Goal: Task Accomplishment & Management: Use online tool/utility

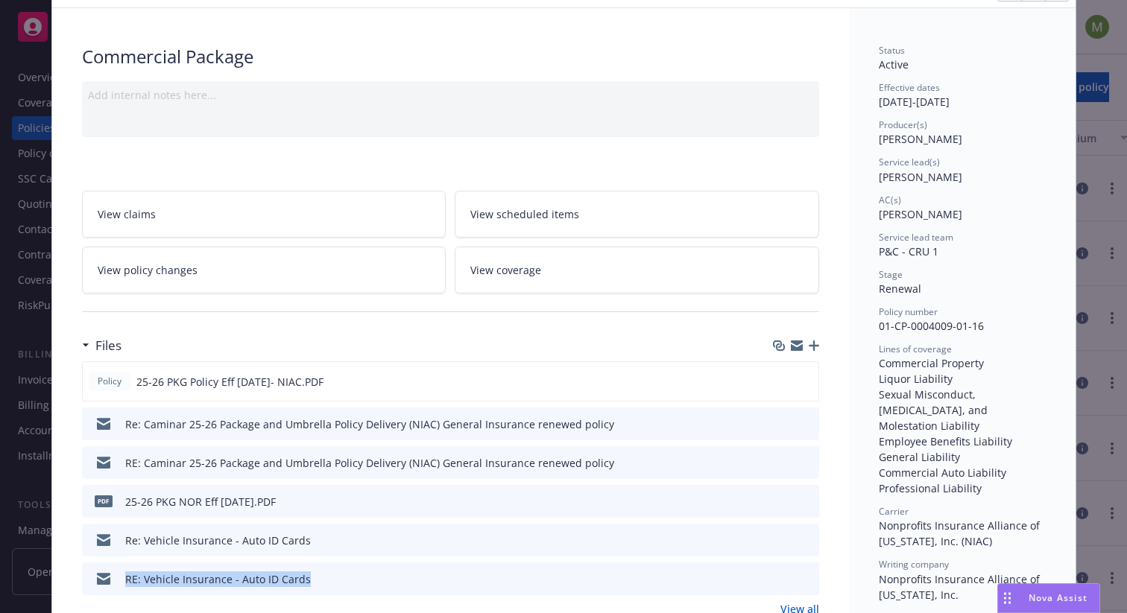
scroll to position [78, 0]
click at [1038, 599] on span "Nova Assist" at bounding box center [1058, 598] width 59 height 13
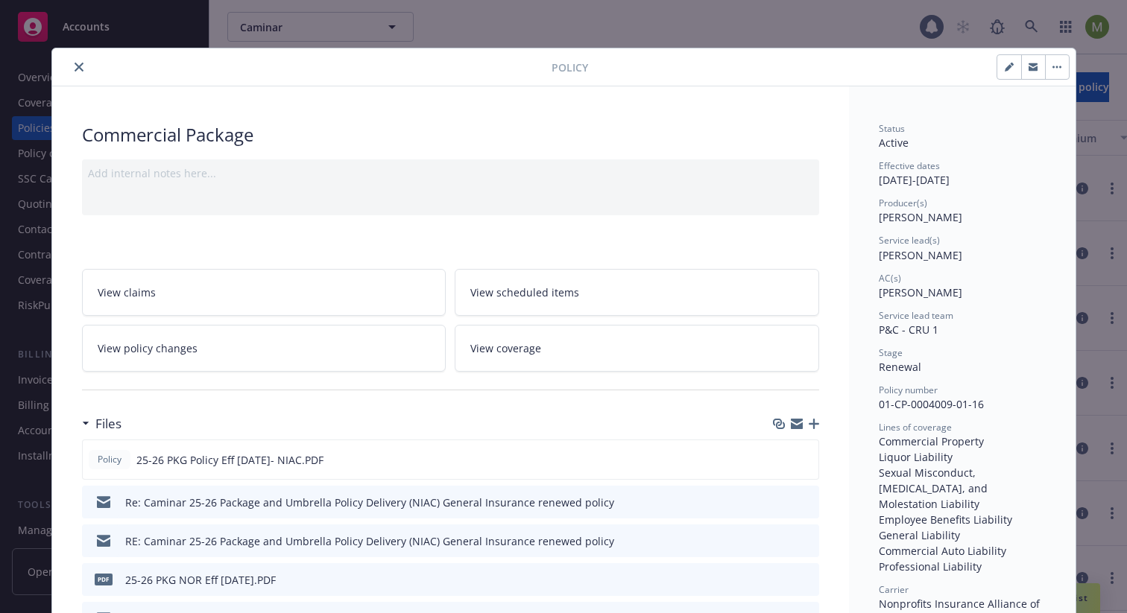
click at [76, 66] on icon "close" at bounding box center [79, 67] width 9 height 9
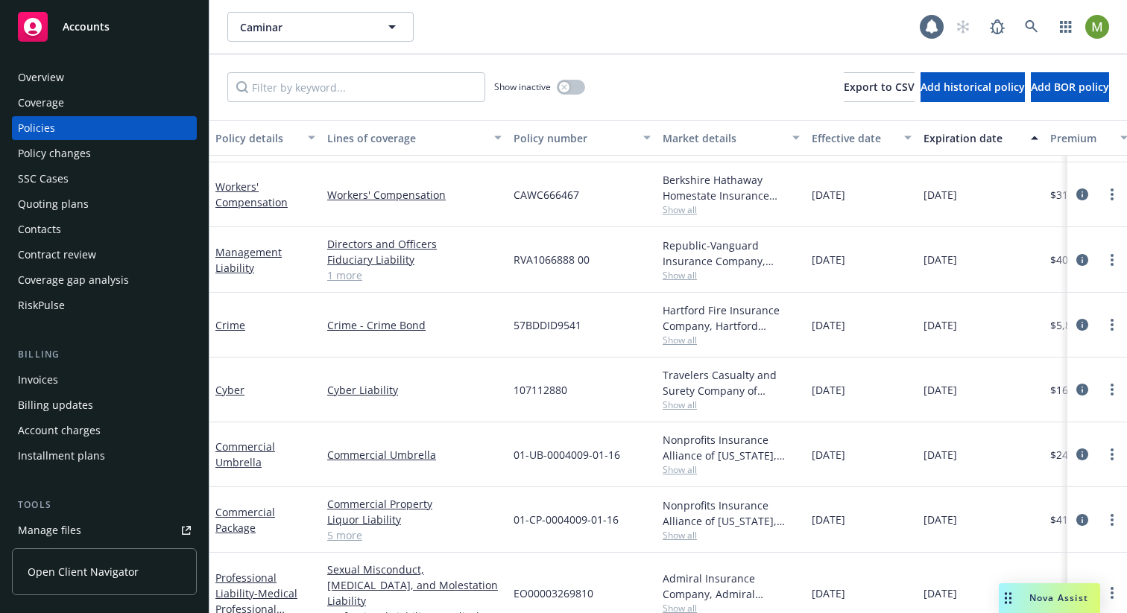
scroll to position [195, 0]
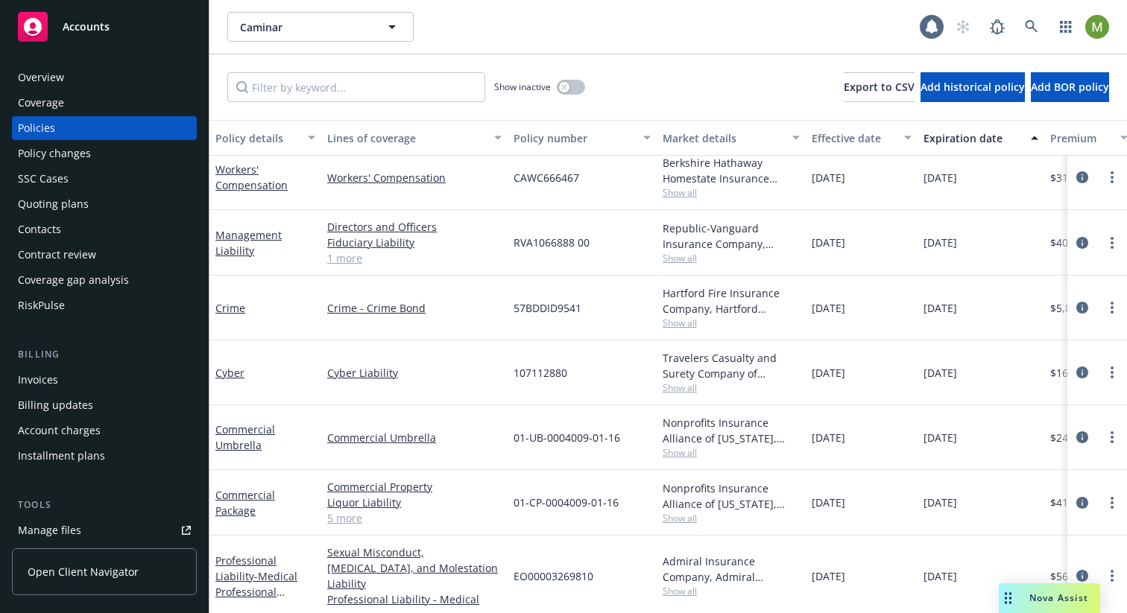
click at [1041, 591] on div "Nova Assist" at bounding box center [1049, 599] width 101 height 30
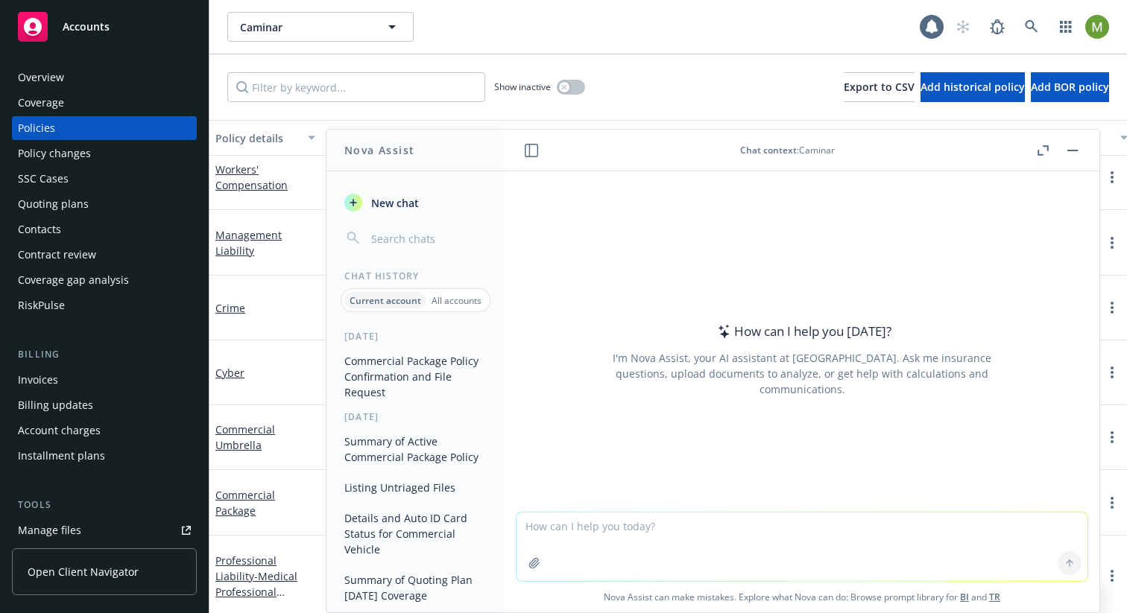
click at [394, 369] on button "Commercial Package Policy Confirmation and File Request" at bounding box center [415, 377] width 154 height 56
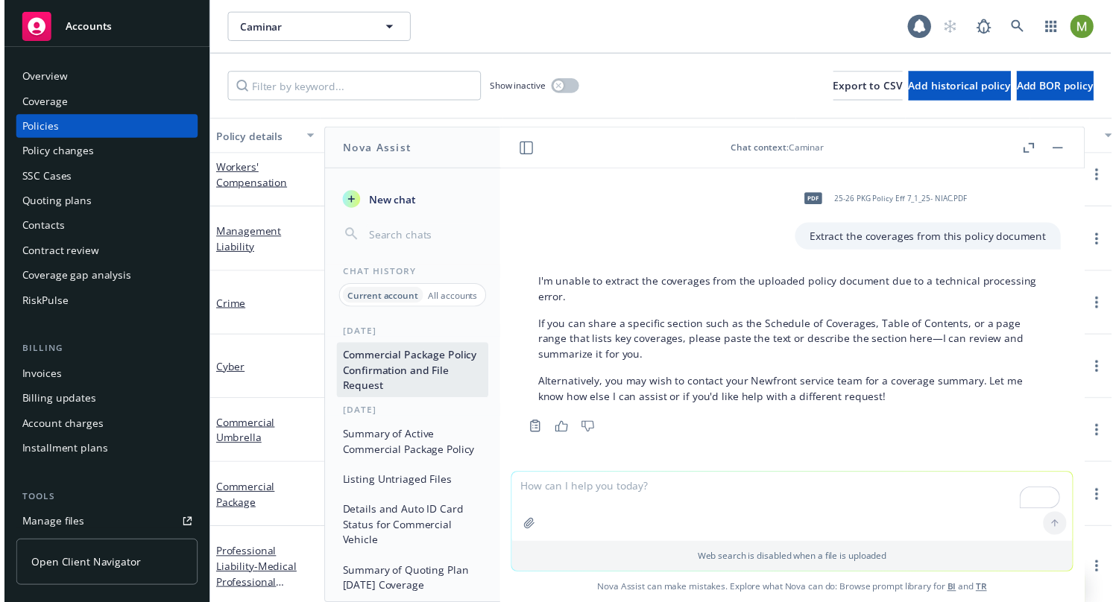
scroll to position [1549, 0]
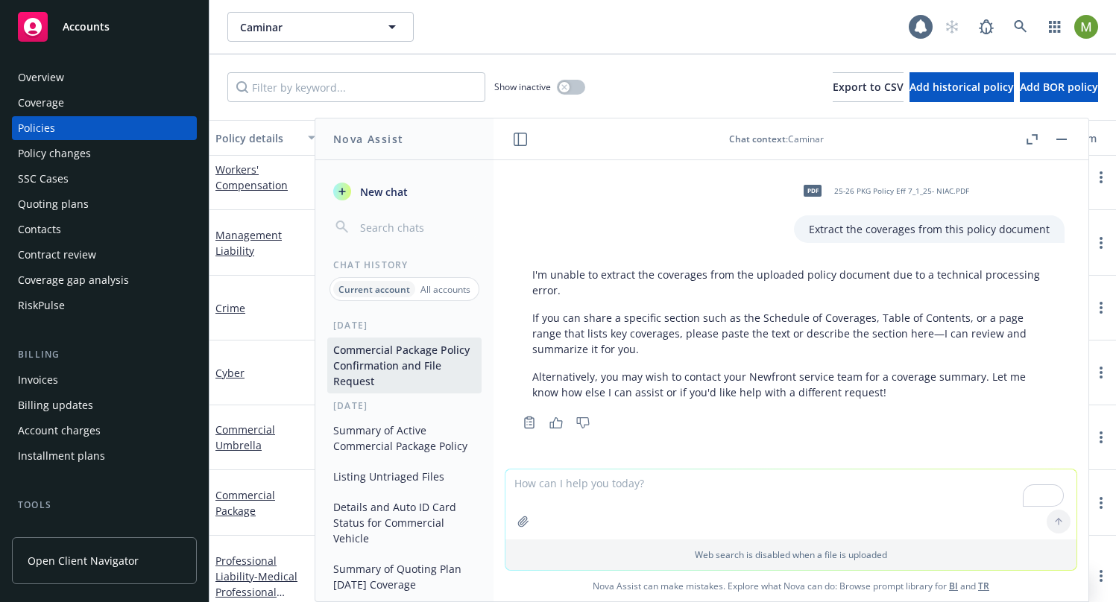
click at [604, 482] on textarea "To enrich screen reader interactions, please activate Accessibility in Grammarl…" at bounding box center [790, 505] width 571 height 70
type textarea "try again"
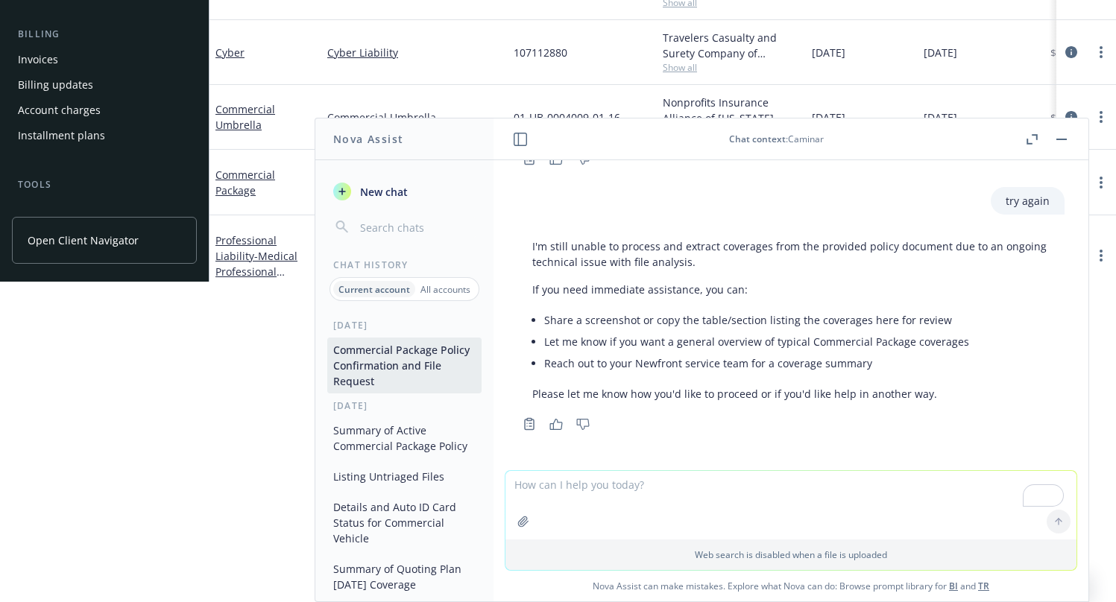
scroll to position [1813, 0]
click at [683, 350] on li "Let me know if you want a general overview of typical Commercial Package covera…" at bounding box center [796, 342] width 505 height 22
click at [382, 195] on span "New chat" at bounding box center [382, 192] width 51 height 16
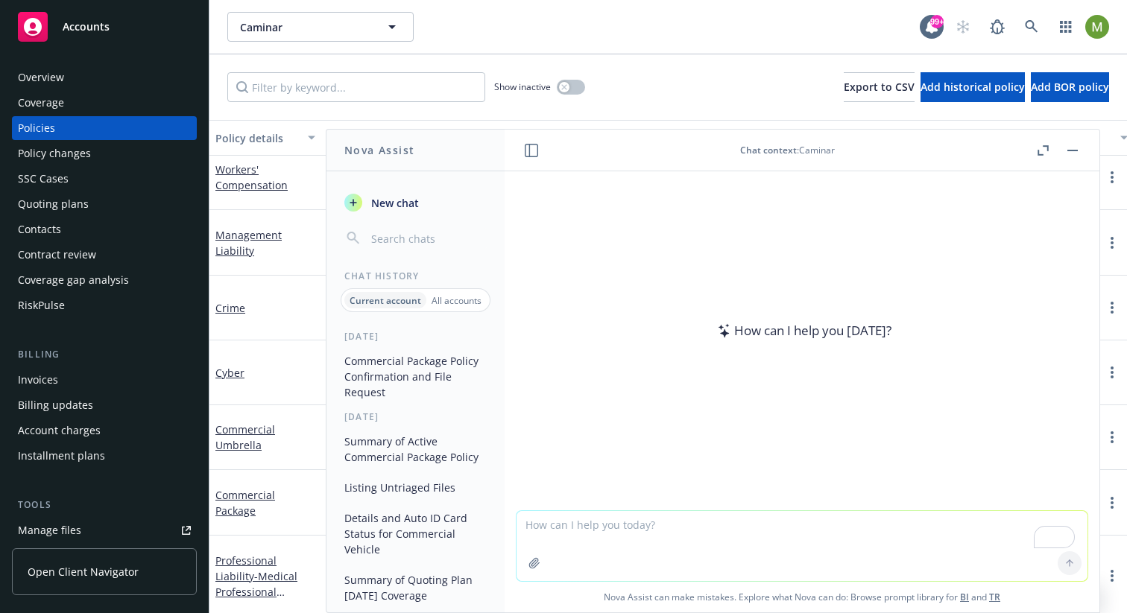
click at [554, 529] on textarea "To enrich screen reader interactions, please activate Accessibility in Grammarl…" at bounding box center [801, 546] width 571 height 70
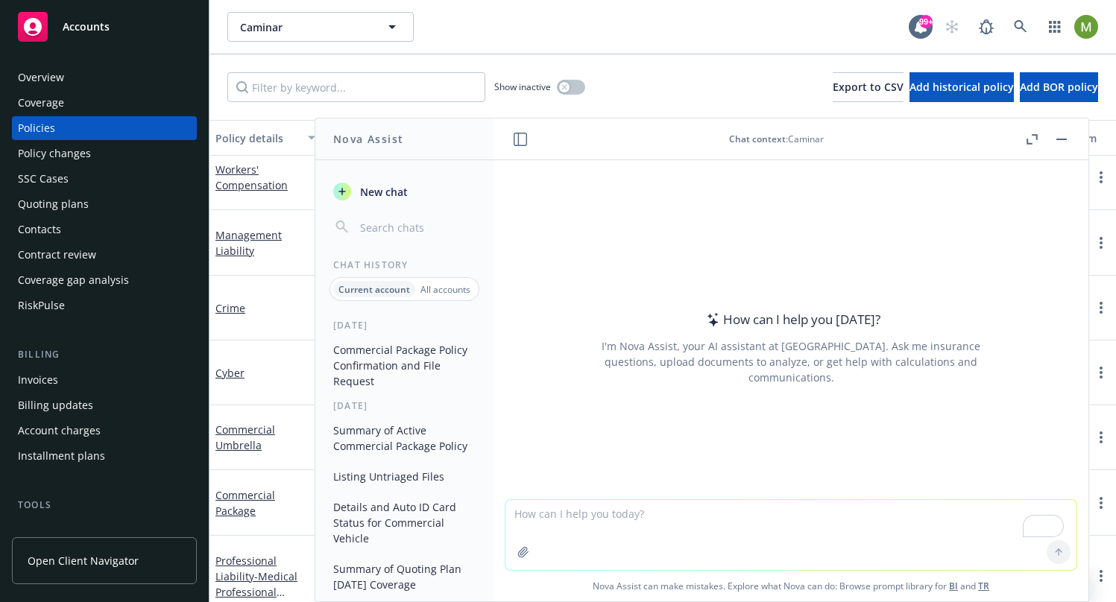
click at [400, 346] on button "Commercial Package Policy Confirmation and File Request" at bounding box center [404, 366] width 154 height 56
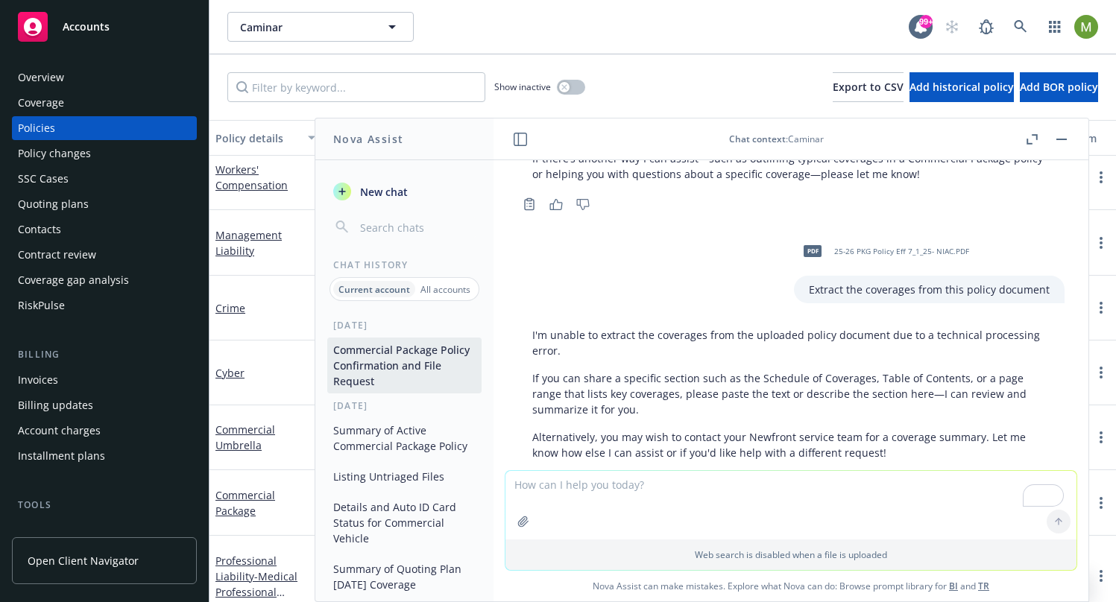
scroll to position [1428, 0]
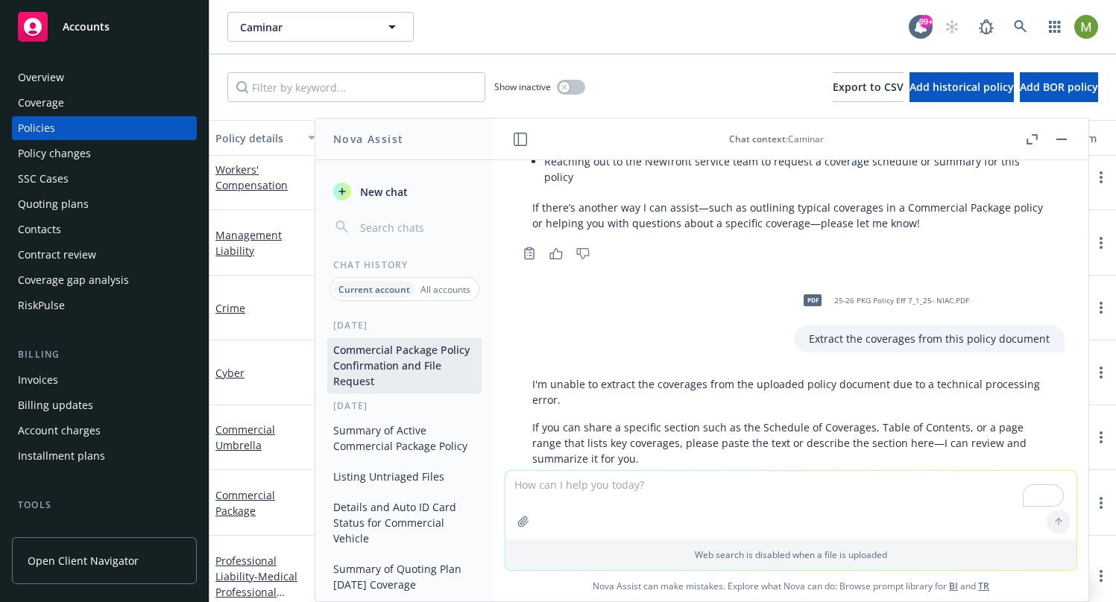
click at [809, 347] on p "Extract the coverages from this policy document" at bounding box center [929, 339] width 241 height 16
drag, startPoint x: 794, startPoint y: 351, endPoint x: 1069, endPoint y: 354, distance: 275.0
click at [1069, 354] on div "Hey, confirm if there's an active Commercial Package policy for this account Ye…" at bounding box center [790, 315] width 595 height 310
copy p "Extract the coverages from this policy document"
click at [389, 192] on span "New chat" at bounding box center [382, 192] width 51 height 16
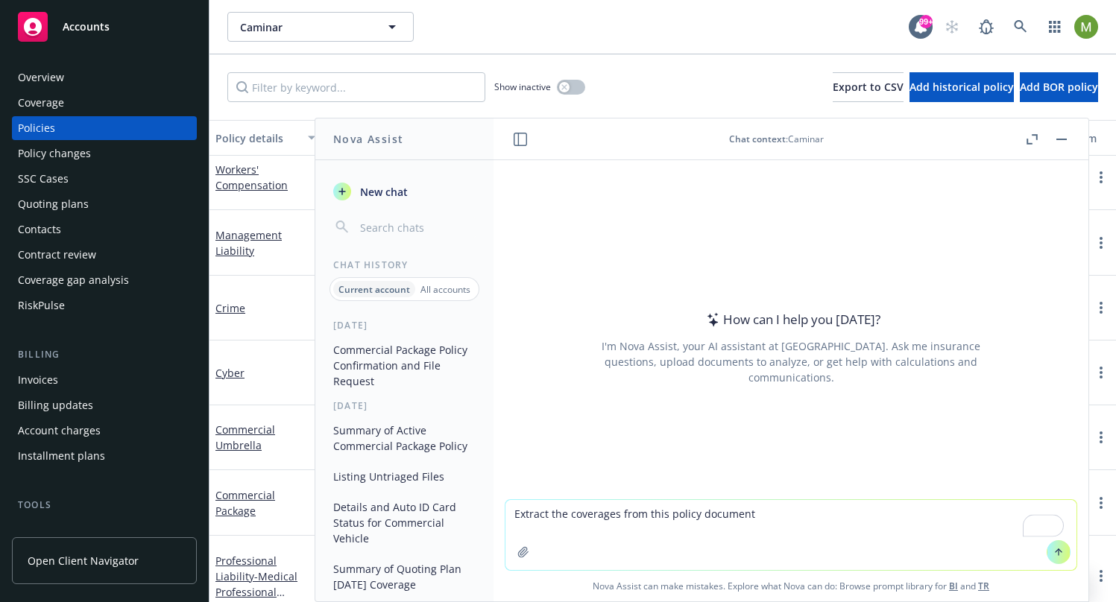
type textarea "Extract the coverages from this policy document"
click at [520, 560] on button "button" at bounding box center [523, 552] width 24 height 24
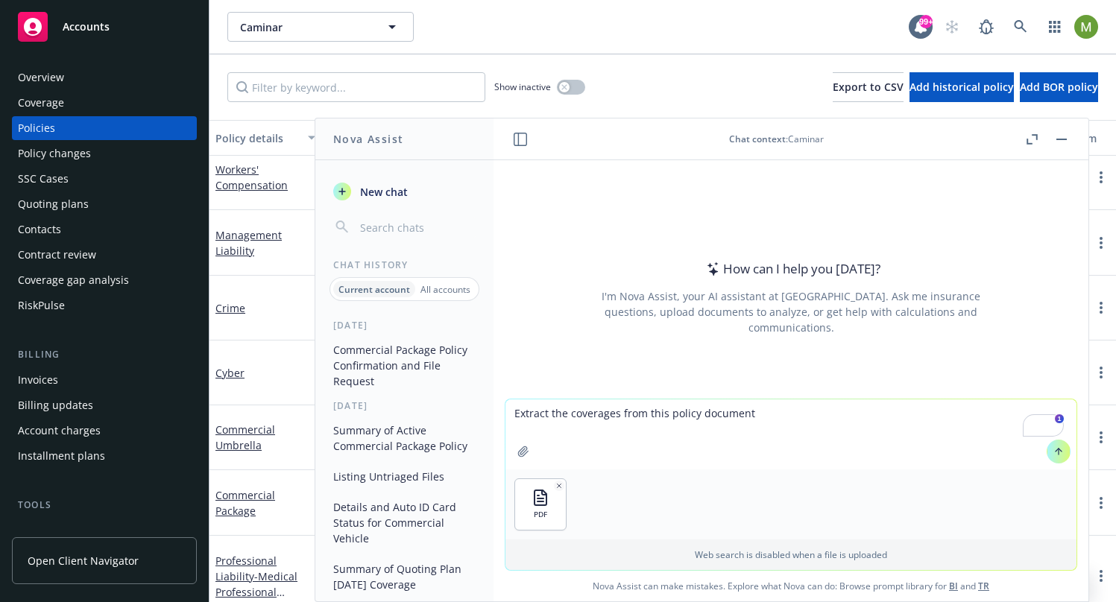
click at [1056, 452] on icon at bounding box center [1058, 451] width 10 height 10
